Goal: Task Accomplishment & Management: Manage account settings

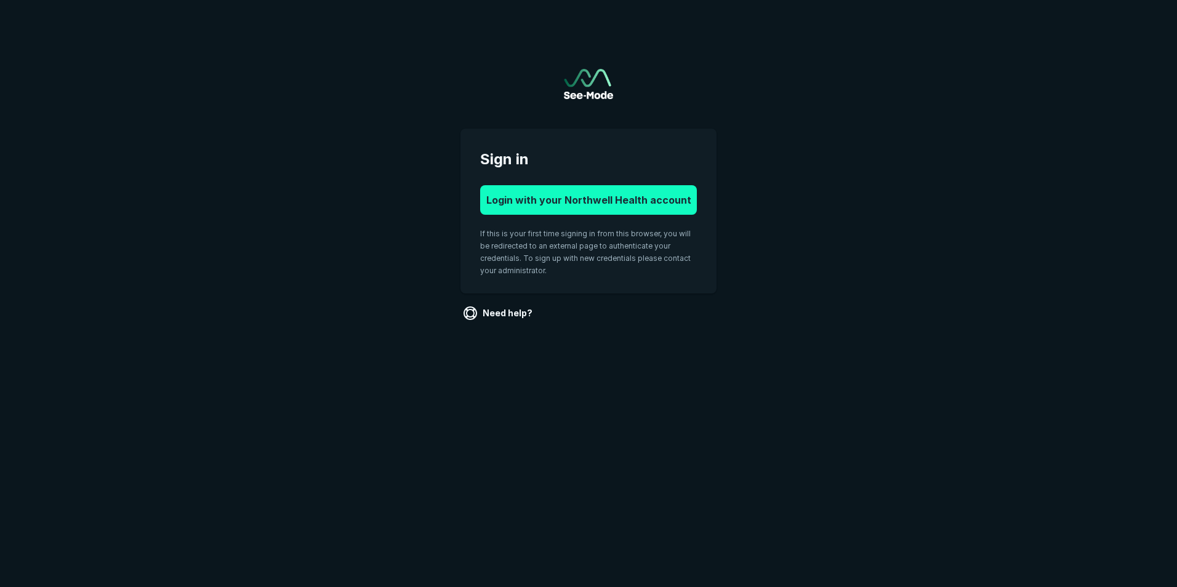
click at [588, 201] on button "Login with your Northwell Health account" at bounding box center [588, 200] width 217 height 30
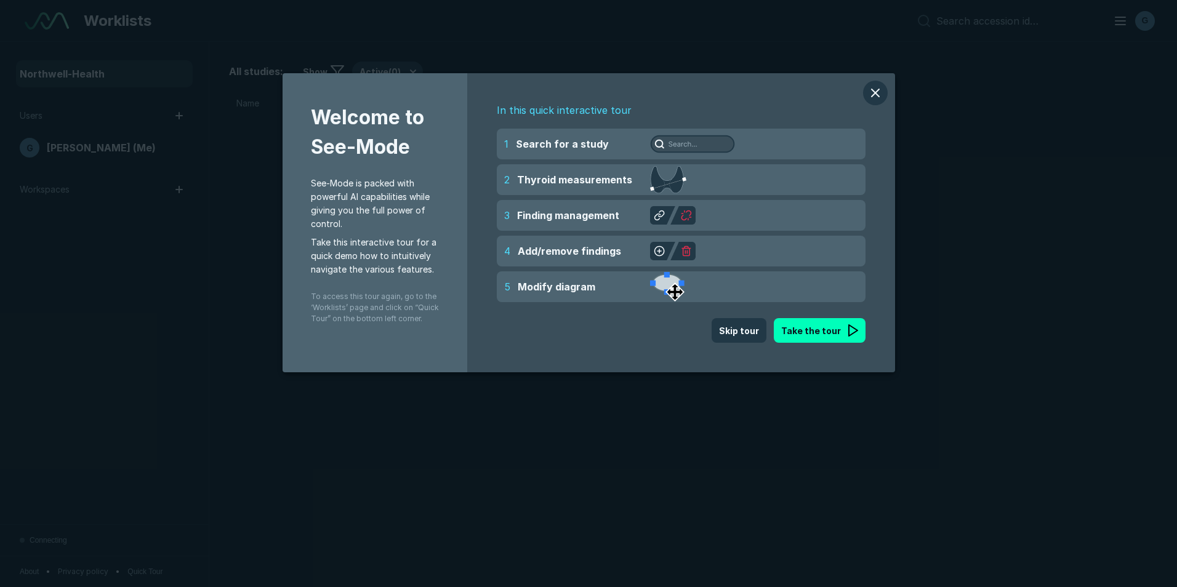
scroll to position [4009, 6877]
click at [879, 93] on button "modal" at bounding box center [875, 93] width 25 height 25
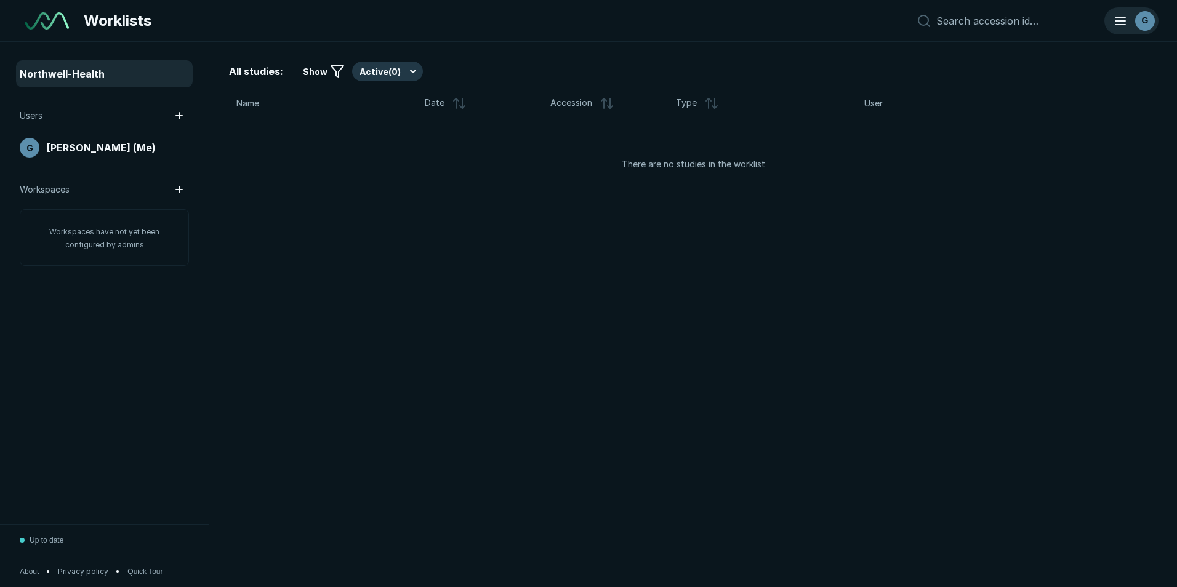
click at [1148, 20] on div "G" at bounding box center [1145, 21] width 20 height 20
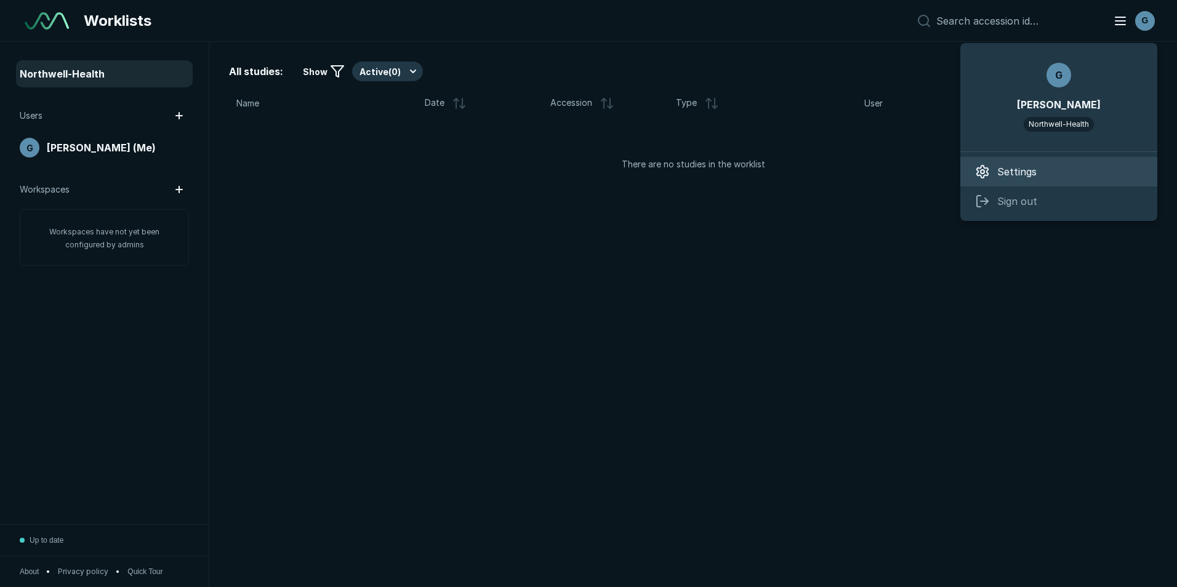
click at [1021, 166] on span "Settings" at bounding box center [1016, 171] width 39 height 15
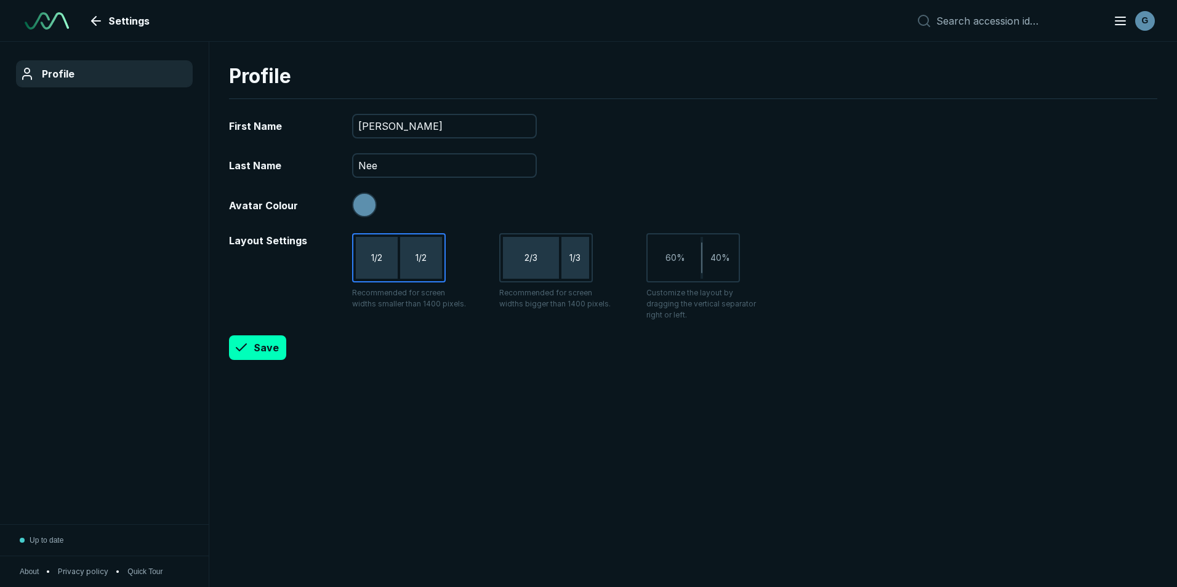
scroll to position [3812, 5739]
